Goal: Connect with others: Connect with others

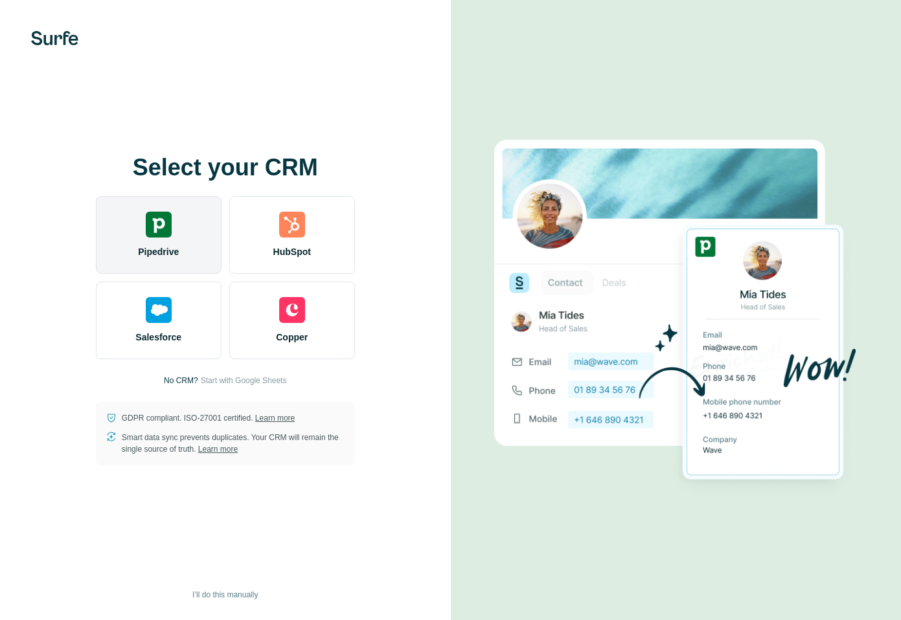
click at [176, 251] on span "Pipedrive" at bounding box center [158, 251] width 41 height 13
click at [165, 242] on div "Pipedrive" at bounding box center [159, 235] width 126 height 78
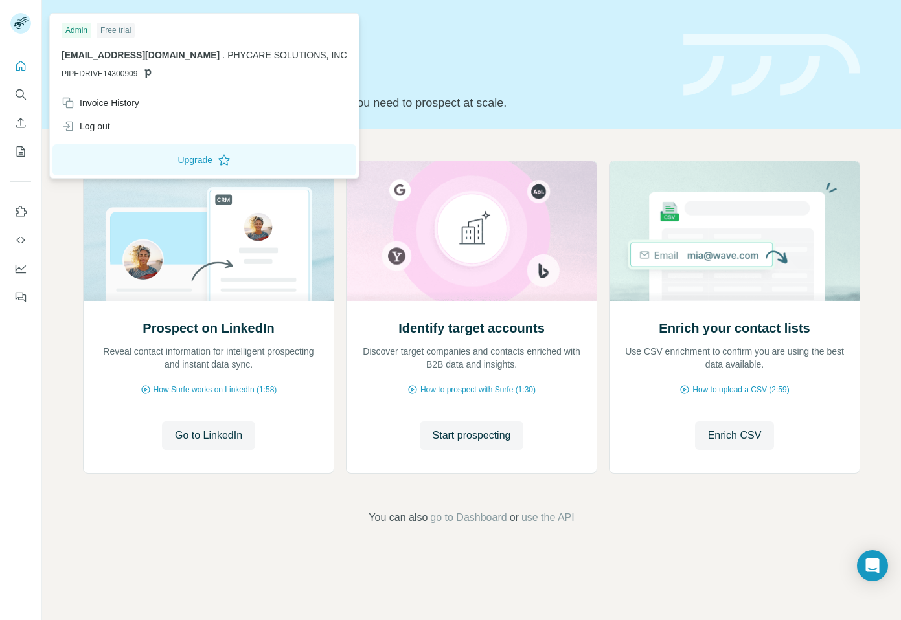
click at [16, 28] on rect at bounding box center [20, 23] width 21 height 21
click at [92, 123] on div "Log out" at bounding box center [86, 126] width 49 height 13
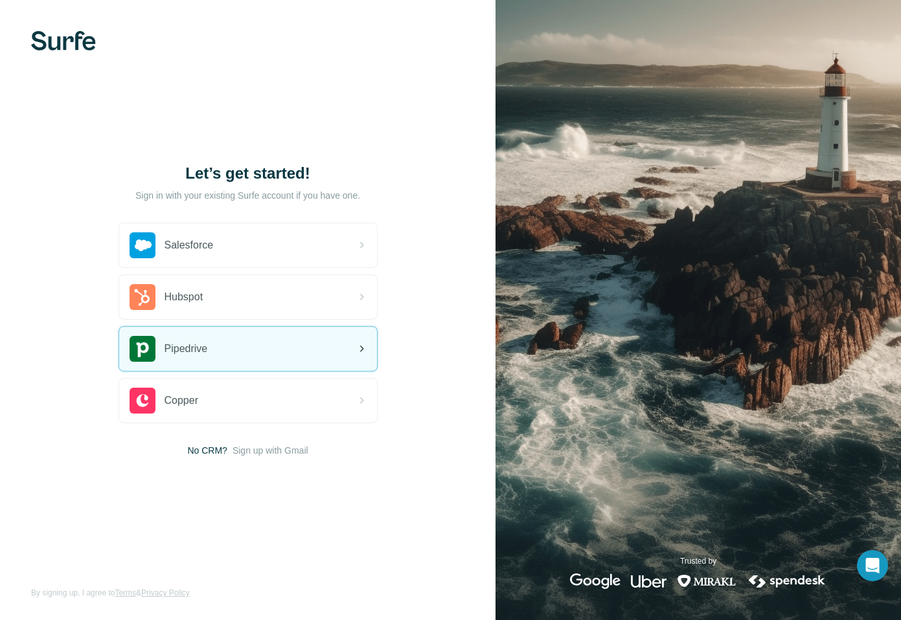
click at [180, 361] on div "Pipedrive" at bounding box center [168, 349] width 78 height 26
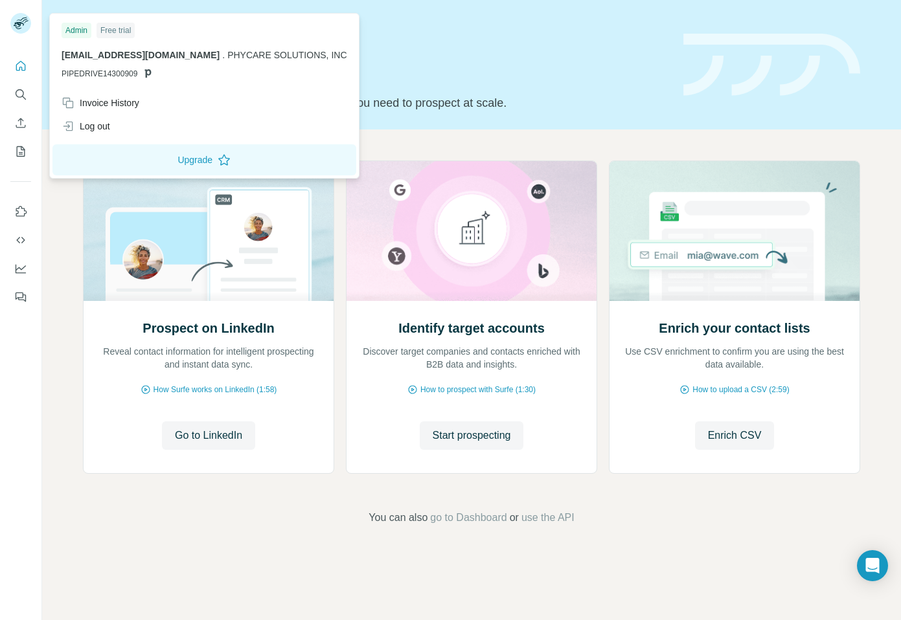
click at [16, 21] on rect at bounding box center [20, 23] width 21 height 21
click at [110, 123] on div "Log out" at bounding box center [86, 126] width 49 height 13
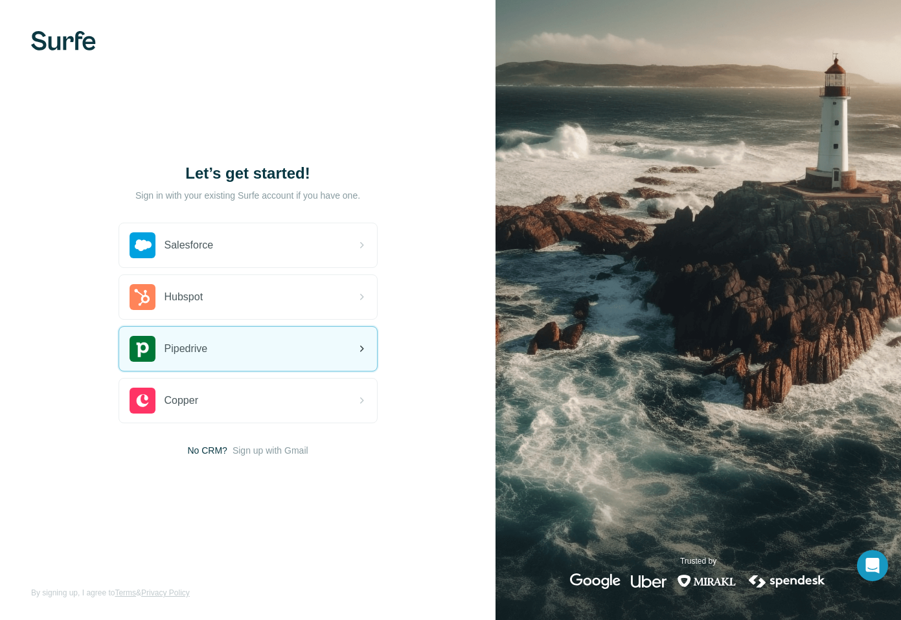
click at [341, 365] on div "Pipedrive" at bounding box center [248, 349] width 258 height 44
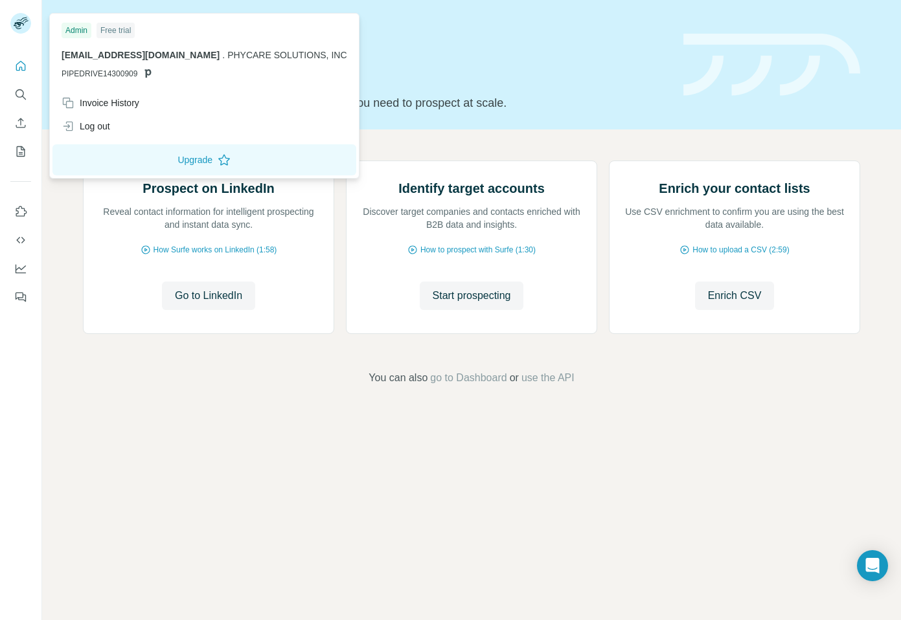
click at [19, 26] on rect at bounding box center [20, 23] width 21 height 21
click at [142, 129] on div "Log out" at bounding box center [204, 126] width 301 height 23
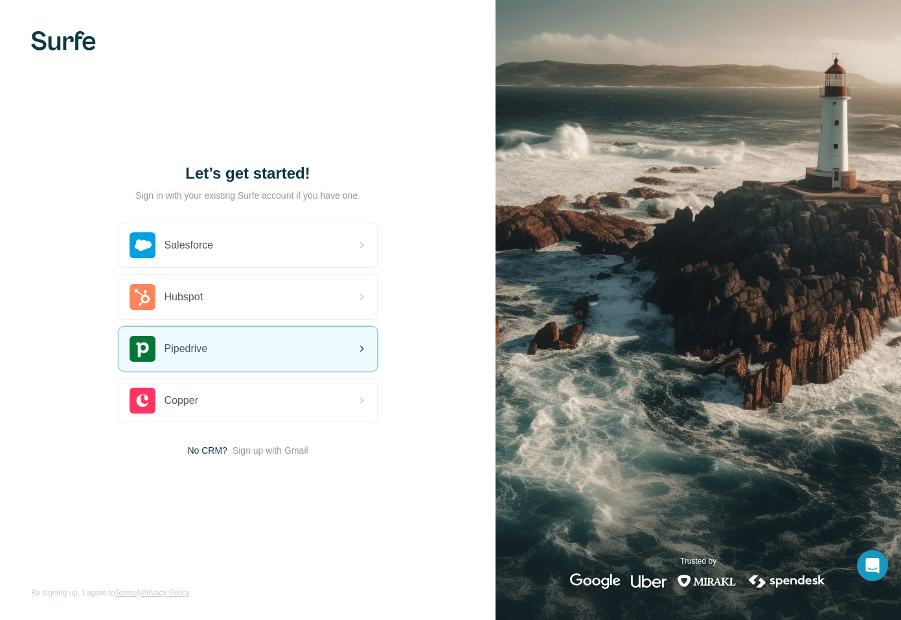
click at [216, 348] on div "Pipedrive" at bounding box center [248, 349] width 258 height 44
click at [176, 361] on div "Pipedrive" at bounding box center [168, 349] width 78 height 26
